Goal: Task Accomplishment & Management: Complete application form

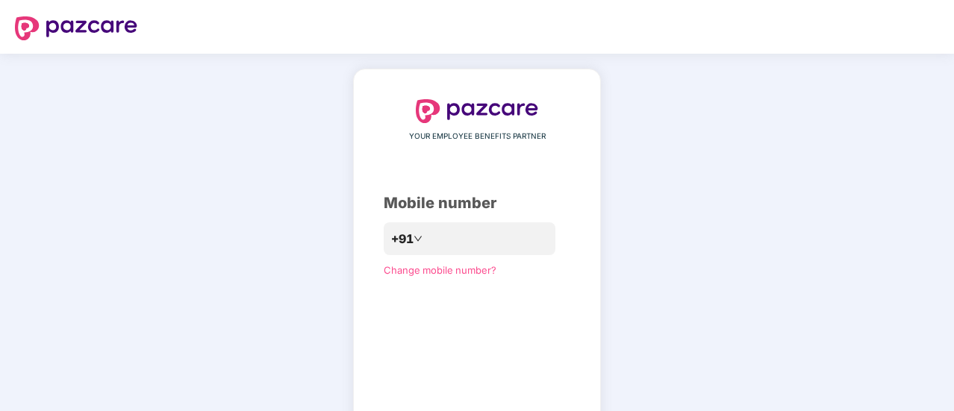
click at [484, 215] on div "YOUR EMPLOYEE BENEFITS PARTNER Mobile number +91 Change mobile number? Send OTP" at bounding box center [477, 273] width 187 height 349
click at [476, 225] on div "+91" at bounding box center [470, 239] width 173 height 34
click at [466, 240] on input "number" at bounding box center [487, 240] width 122 height 24
type input "**********"
click at [487, 282] on div "**********" at bounding box center [477, 273] width 187 height 349
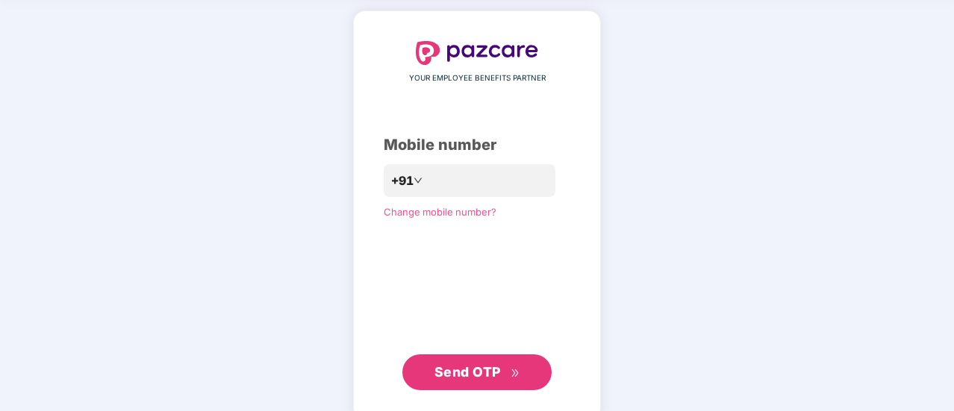
scroll to position [60, 0]
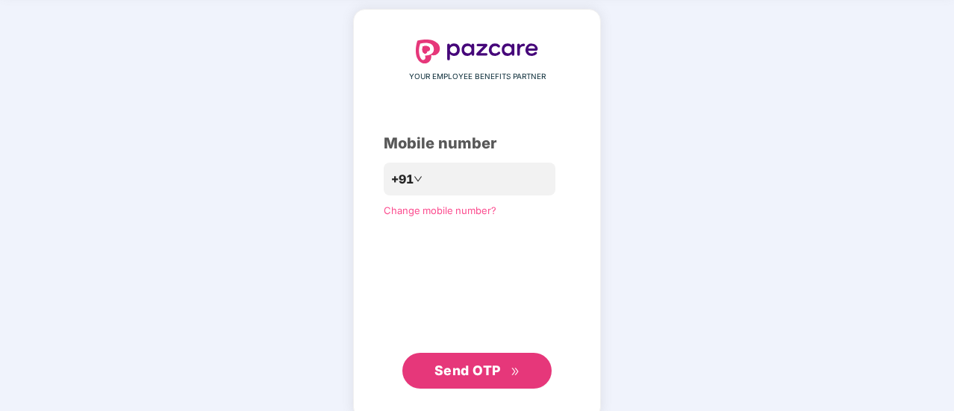
click at [481, 363] on span "Send OTP" at bounding box center [467, 371] width 66 height 16
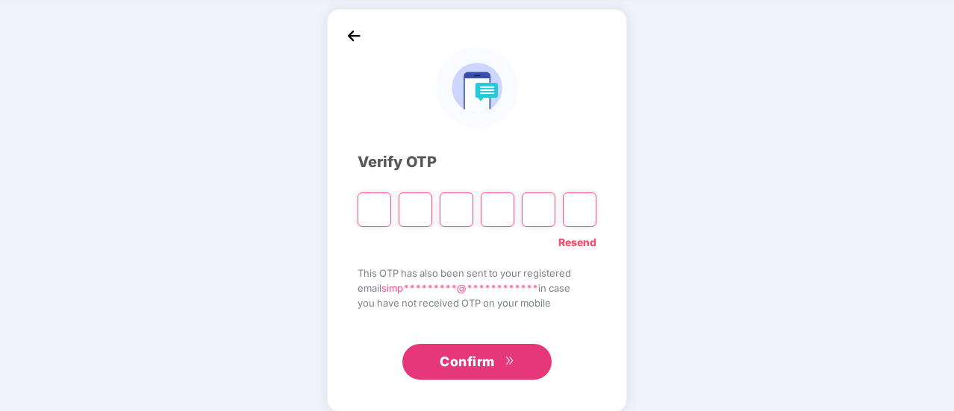
type input "*"
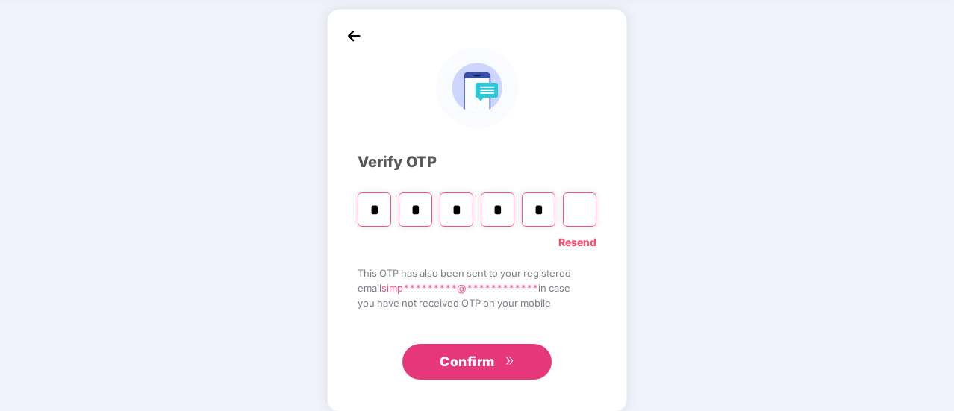
type input "*"
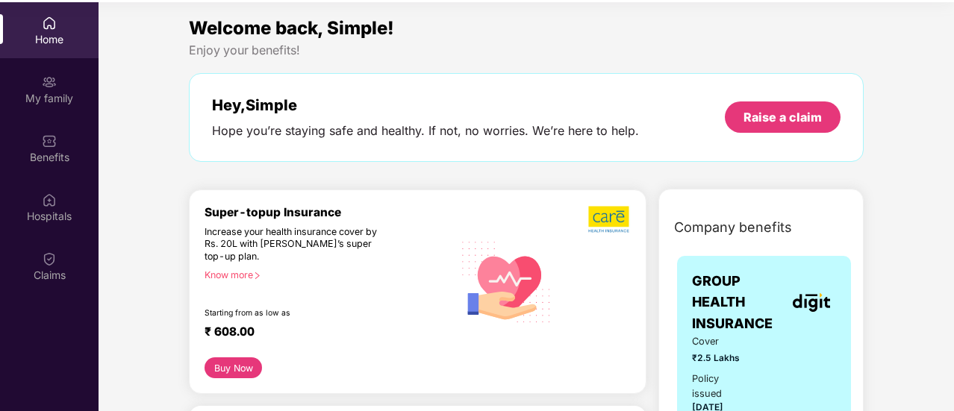
scroll to position [84, 0]
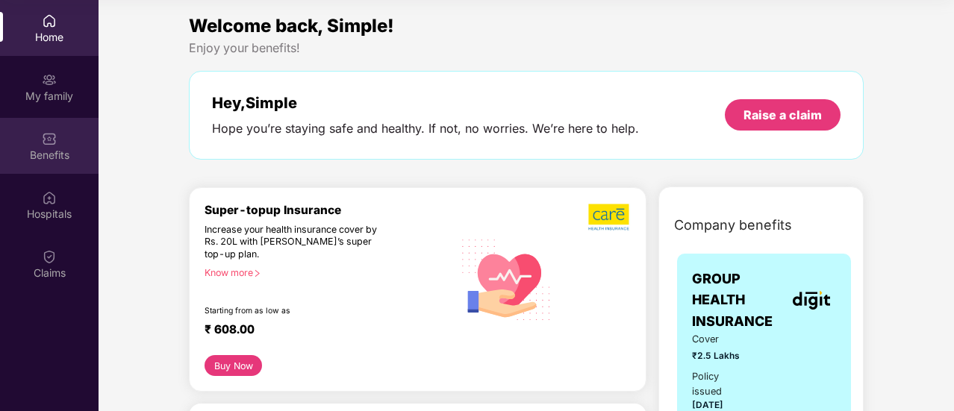
click at [61, 134] on div "Benefits" at bounding box center [49, 146] width 98 height 56
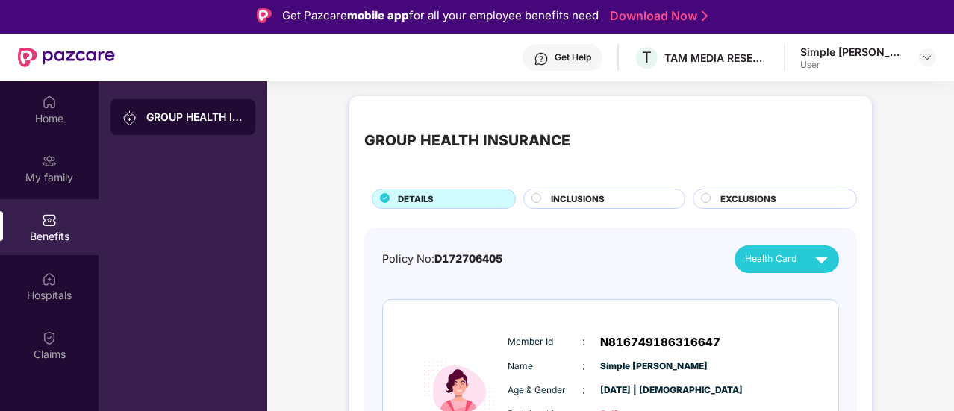
scroll to position [0, 0]
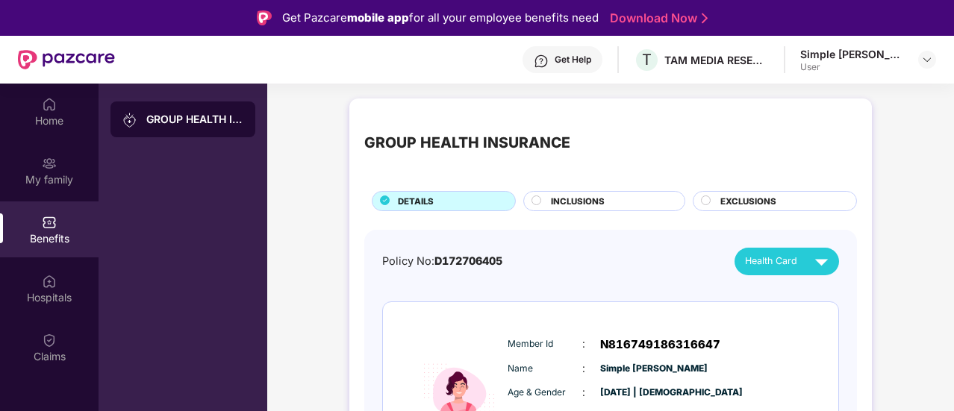
click at [588, 207] on div "INCLUSIONS" at bounding box center [610, 203] width 134 height 16
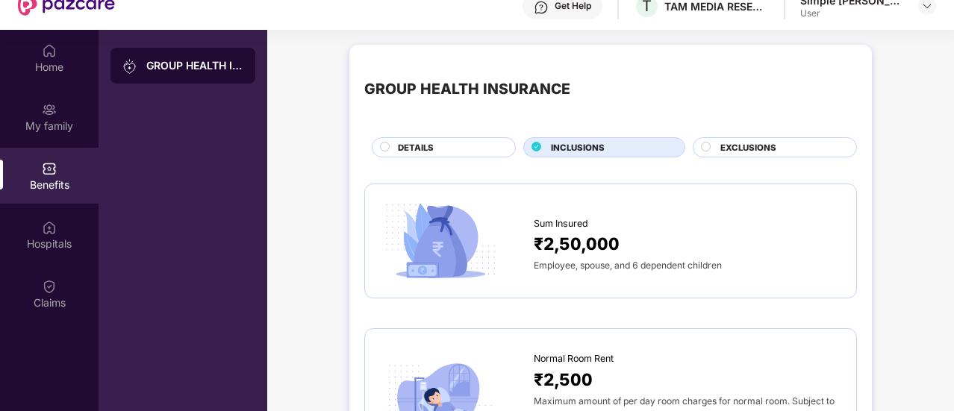
scroll to position [49, 0]
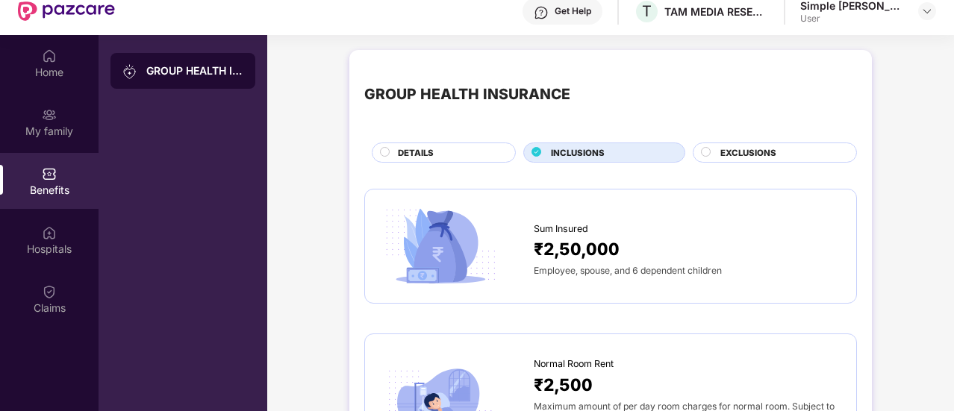
drag, startPoint x: 948, startPoint y: 183, endPoint x: 954, endPoint y: 223, distance: 40.8
click at [953, 223] on html "Get Pazcare mobile app for all your employee benefits need Download Now Get Hel…" at bounding box center [477, 156] width 954 height 411
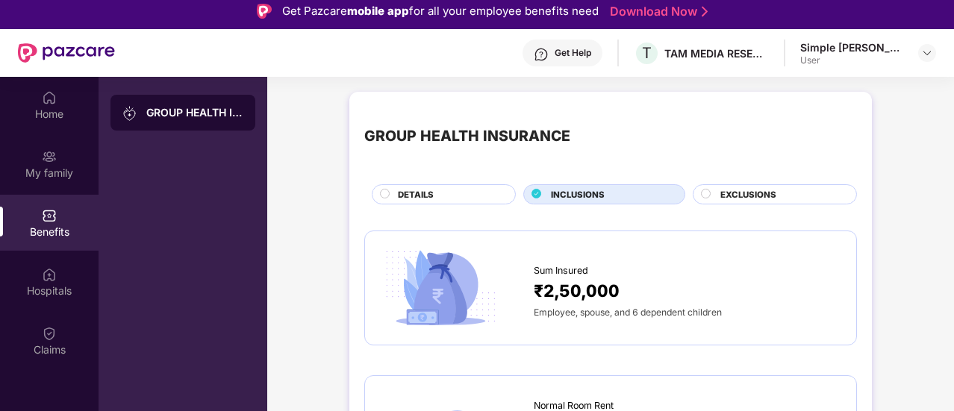
scroll to position [0, 0]
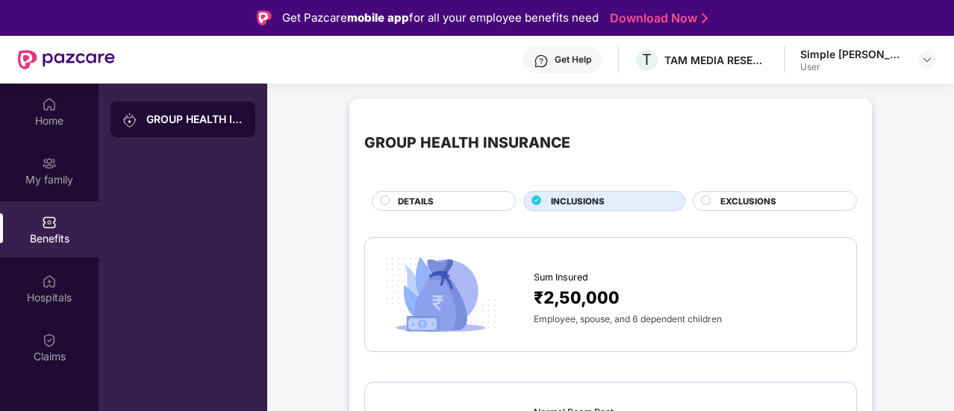
click at [807, 198] on div "EXCLUSIONS" at bounding box center [781, 203] width 136 height 16
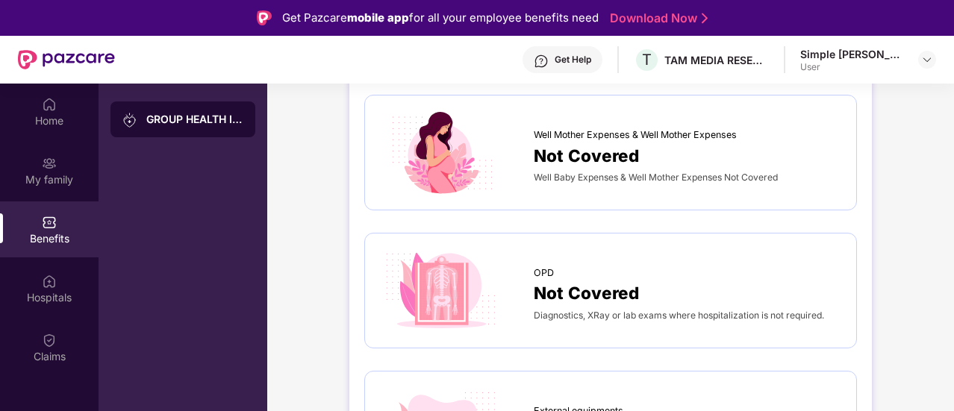
scroll to position [448, 0]
